Goal: Task Accomplishment & Management: Manage account settings

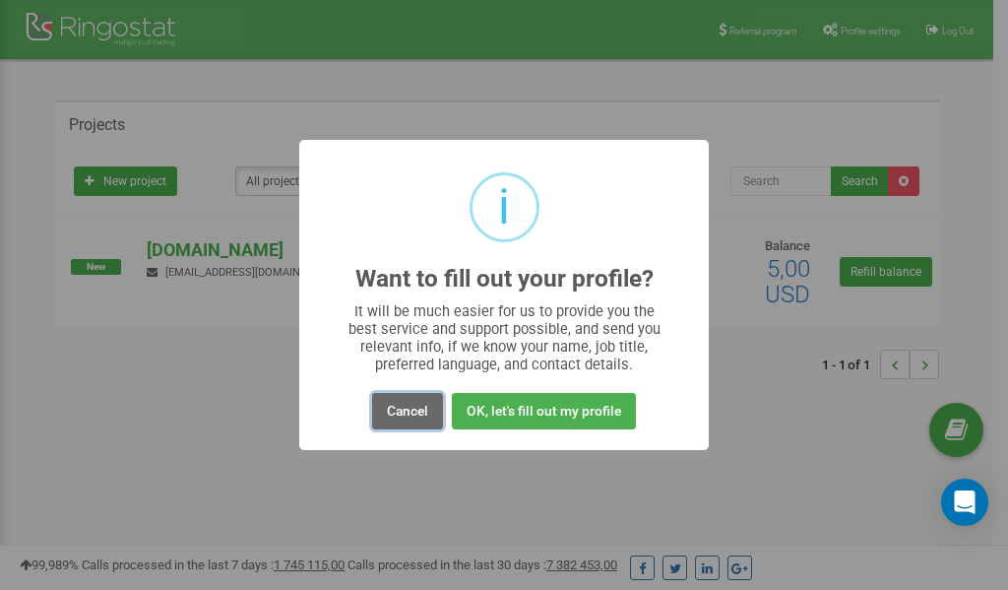
click at [410, 409] on button "Cancel" at bounding box center [407, 411] width 71 height 36
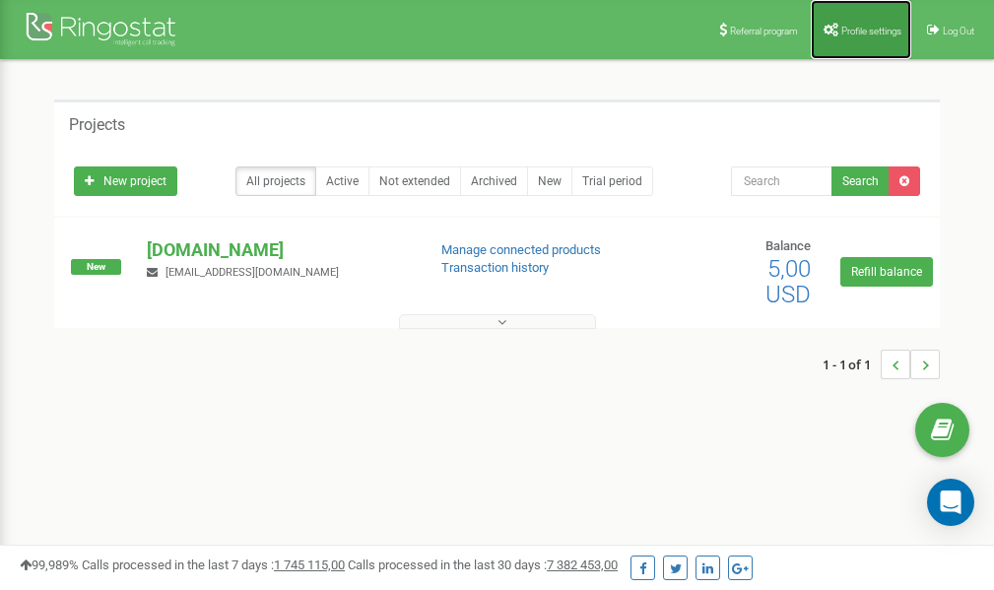
click at [858, 33] on span "Profile settings" at bounding box center [871, 31] width 60 height 11
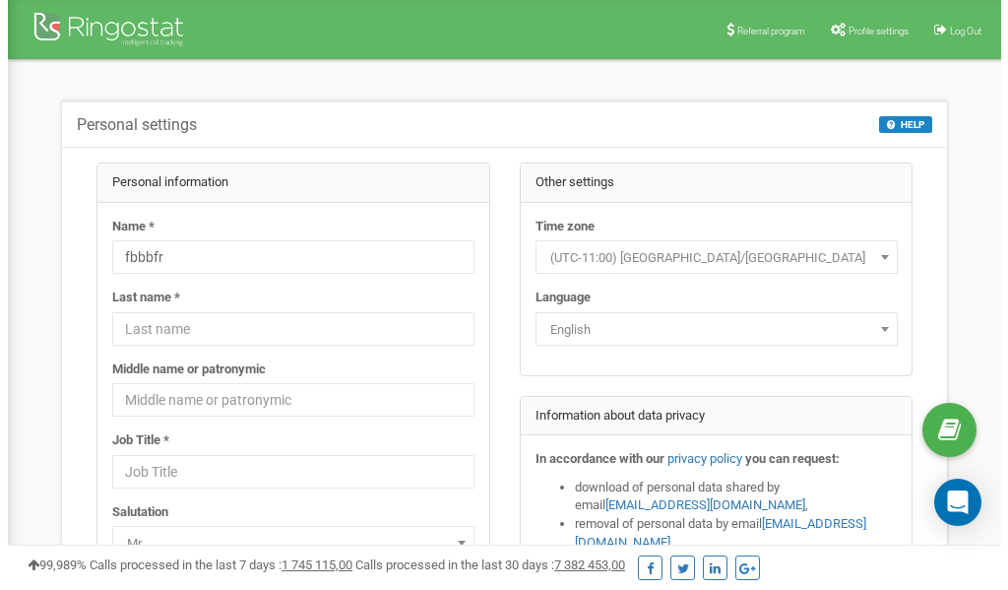
scroll to position [98, 0]
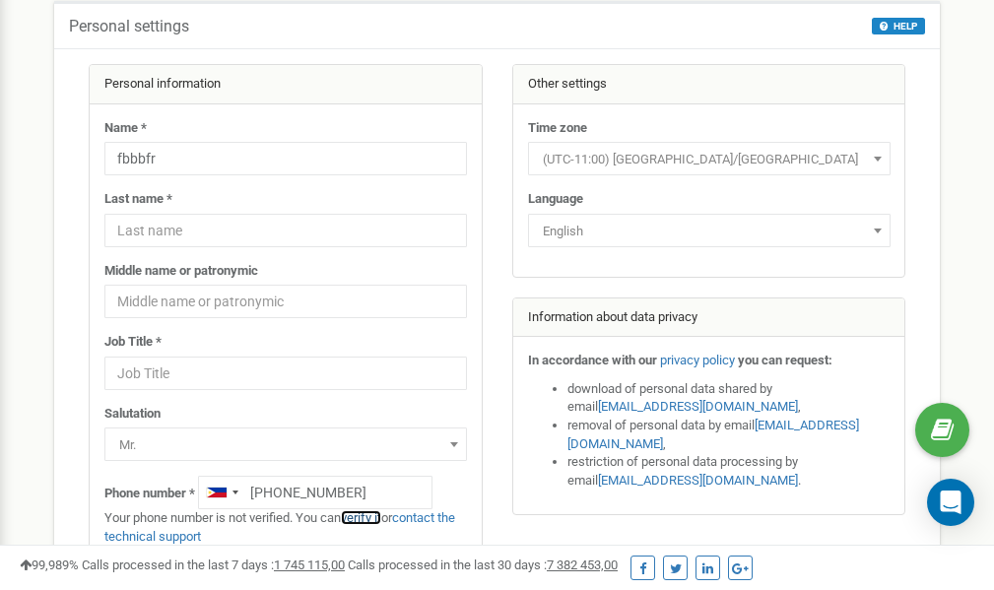
click at [370, 518] on link "verify it" at bounding box center [361, 517] width 40 height 15
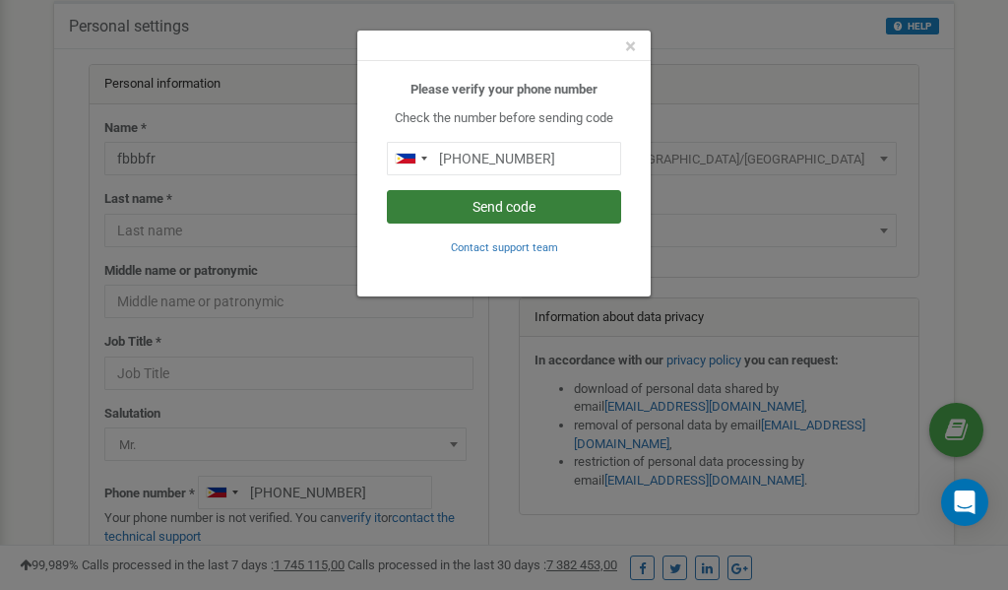
click at [487, 205] on button "Send code" at bounding box center [504, 206] width 234 height 33
